Goal: Information Seeking & Learning: Learn about a topic

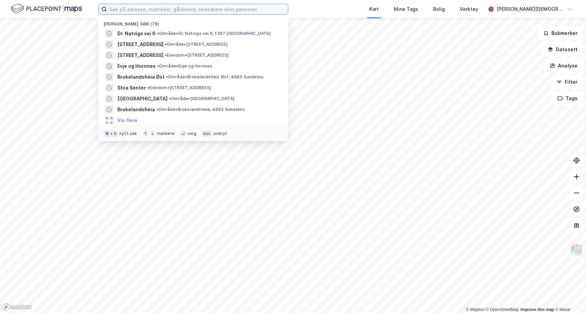
click at [148, 8] on input at bounding box center [197, 9] width 181 height 10
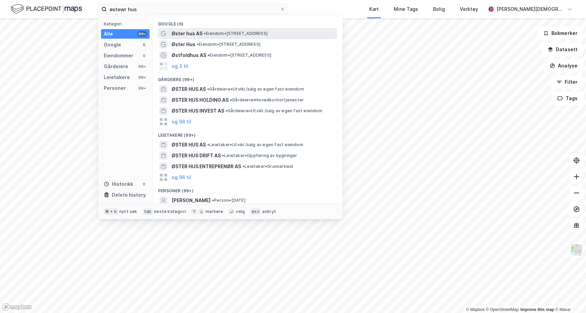
click at [195, 33] on span "Øster hus AS" at bounding box center [186, 33] width 31 height 8
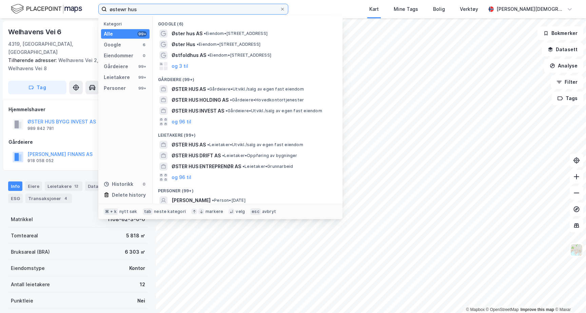
click at [139, 8] on input "østewr hus" at bounding box center [193, 9] width 173 height 10
click at [205, 11] on input "østewr hus" at bounding box center [193, 9] width 173 height 10
click at [205, 10] on input "østewr hus" at bounding box center [193, 9] width 173 height 10
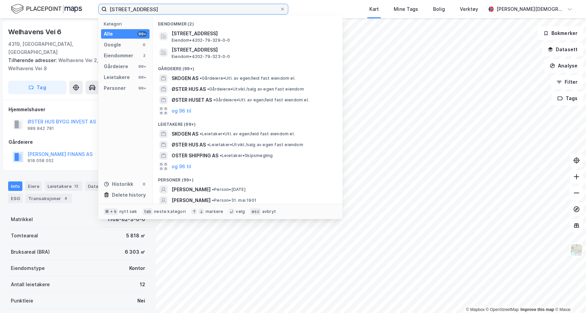
type input "[STREET_ADDRESS]"
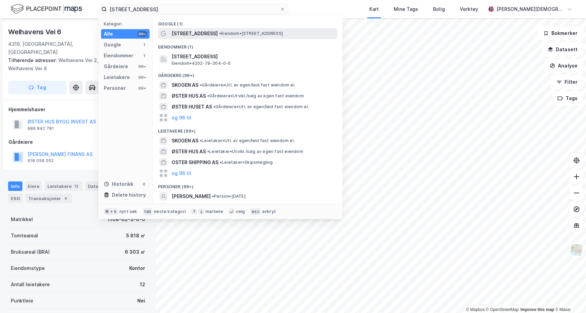
click at [277, 33] on span "• Eiendom • [STREET_ADDRESS]" at bounding box center [251, 33] width 64 height 5
